Goal: Check status: Check status

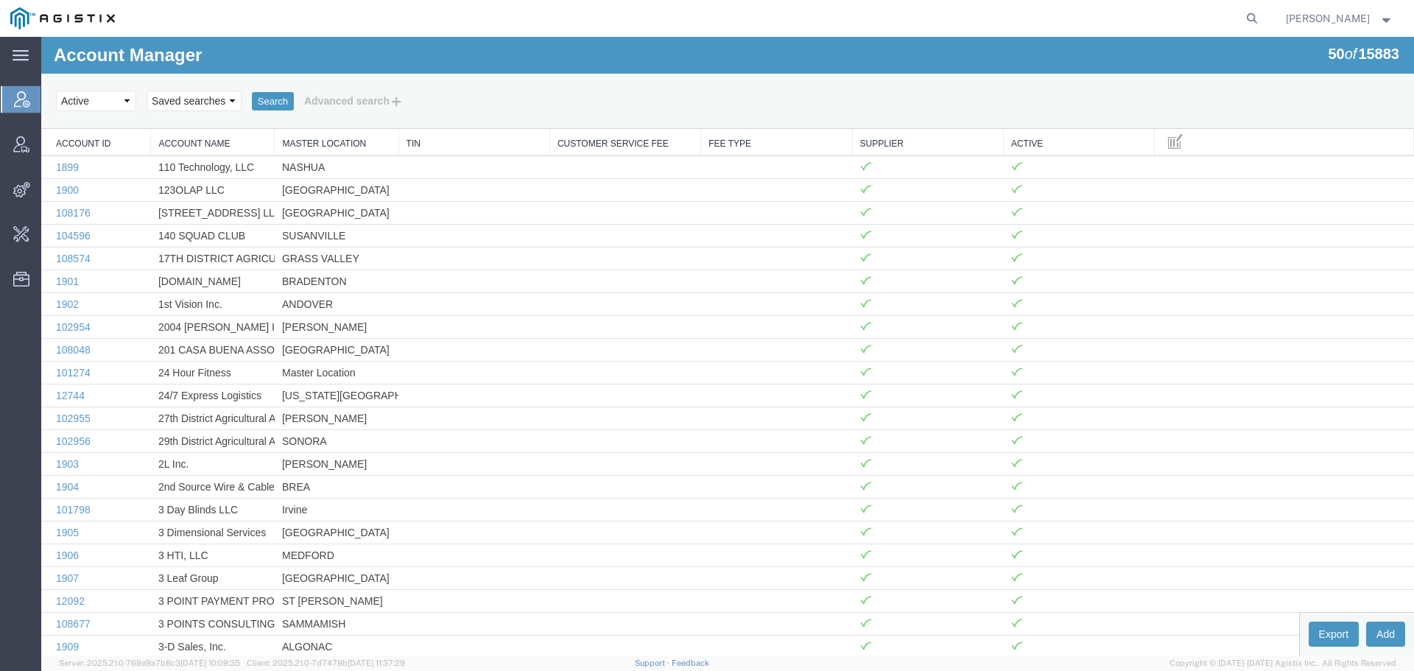
click at [1247, 23] on agx-global-search at bounding box center [1028, 18] width 471 height 37
click at [1260, 23] on icon at bounding box center [1251, 18] width 21 height 21
paste input "56971788"
type input "56971788"
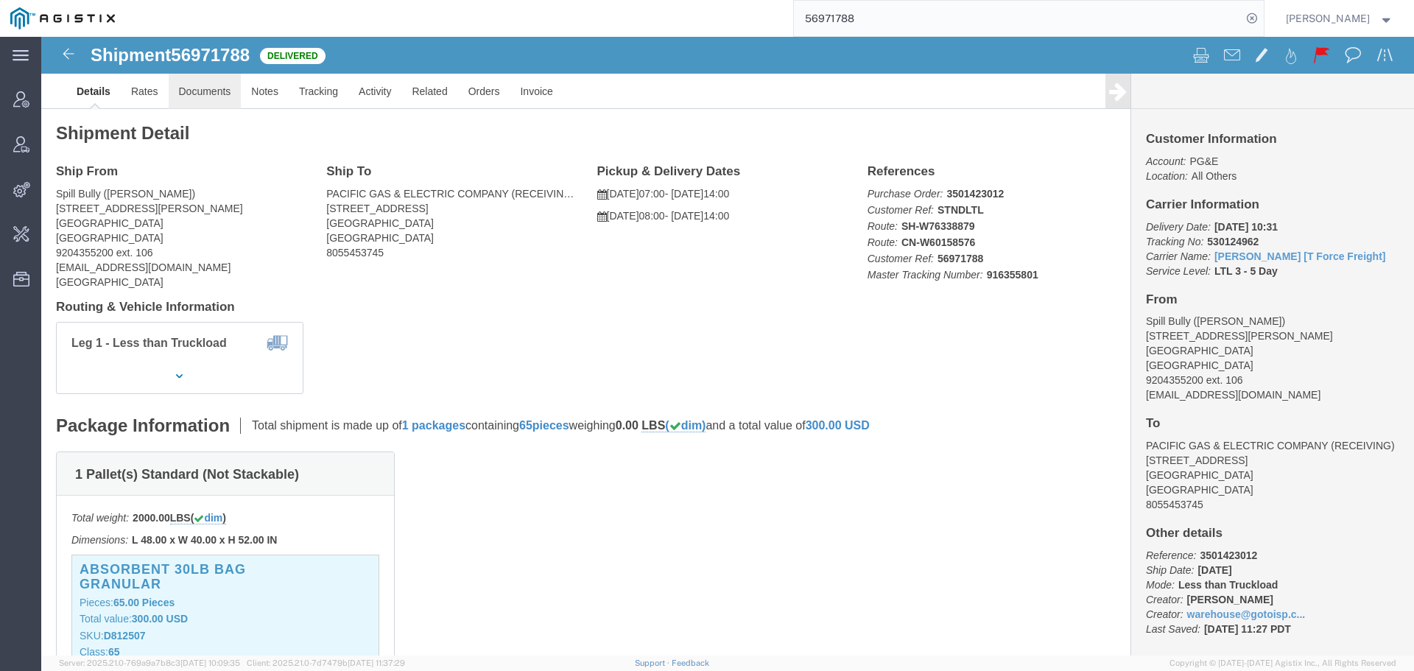
click link "Documents"
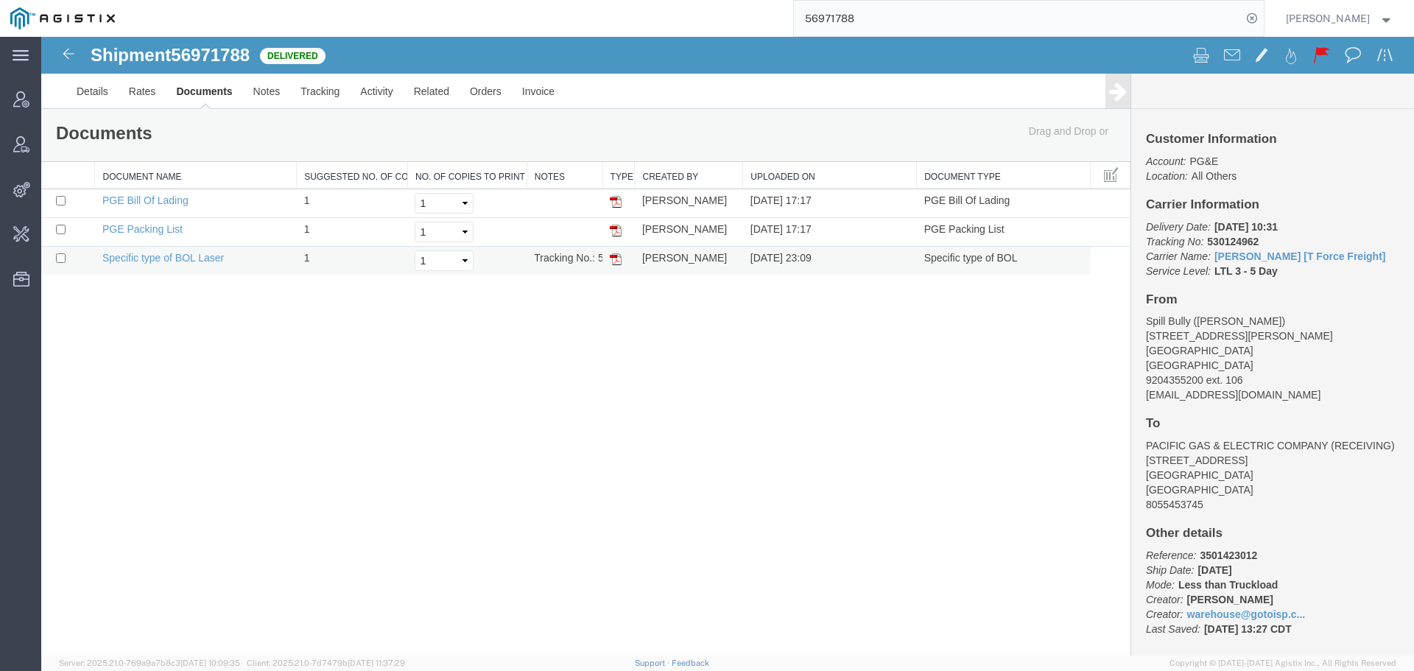
click at [615, 262] on img at bounding box center [616, 259] width 12 height 12
